Goal: Find specific page/section: Find specific page/section

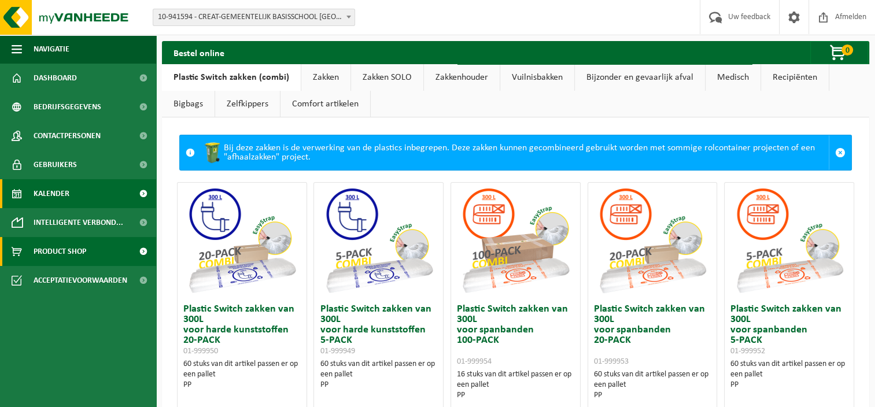
click at [76, 190] on link "Kalender" at bounding box center [78, 193] width 156 height 29
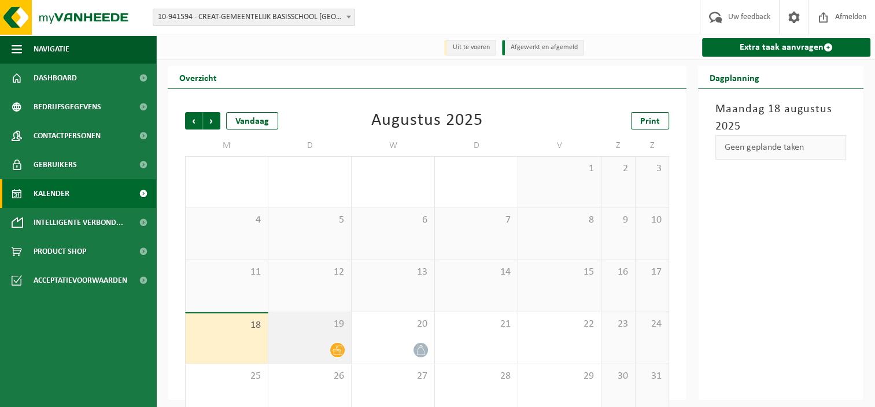
click at [337, 351] on icon at bounding box center [338, 350] width 10 height 9
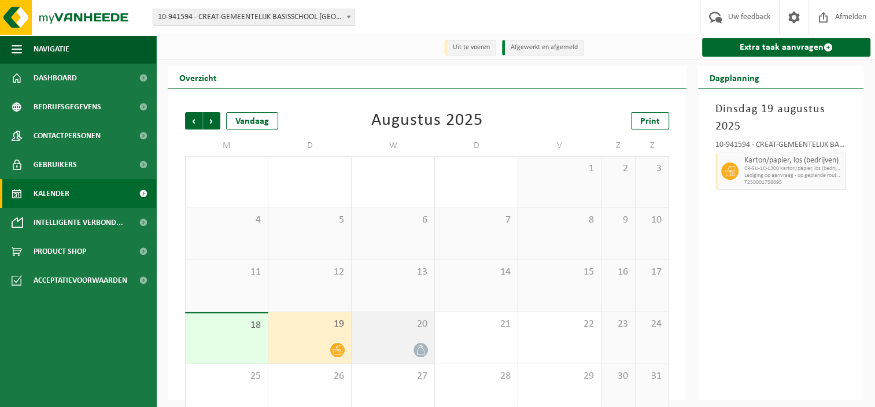
click at [419, 351] on icon at bounding box center [421, 350] width 10 height 10
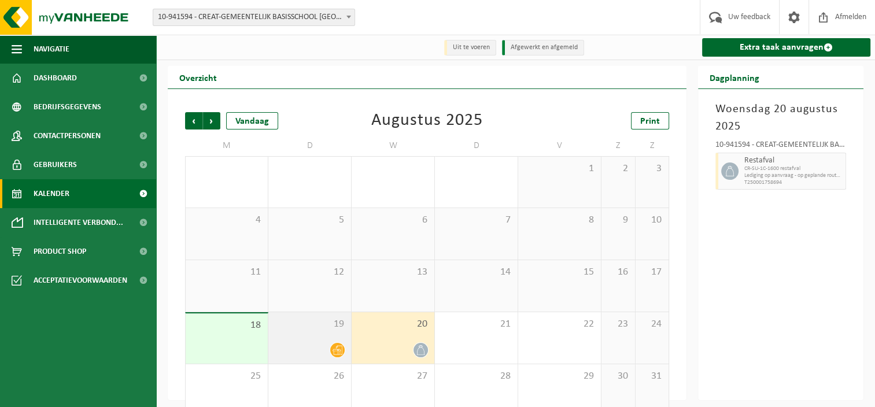
click at [330, 331] on span "19" at bounding box center [309, 324] width 71 height 13
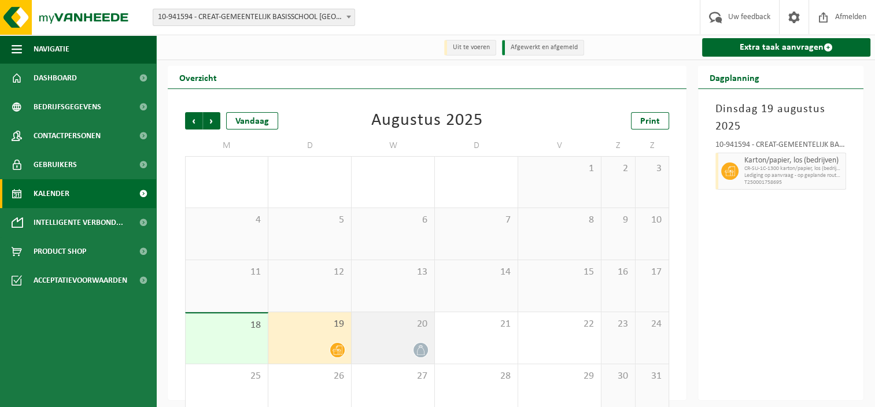
click at [406, 333] on div "20" at bounding box center [393, 337] width 83 height 51
